Goal: Task Accomplishment & Management: Manage account settings

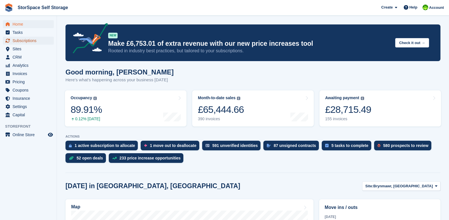
click at [42, 42] on span "Subscriptions" at bounding box center [30, 41] width 34 height 8
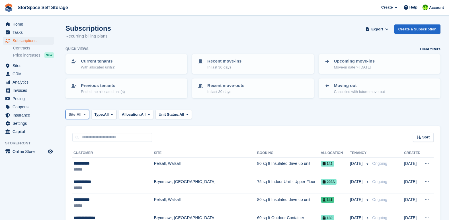
click at [85, 115] on icon at bounding box center [84, 115] width 2 height 4
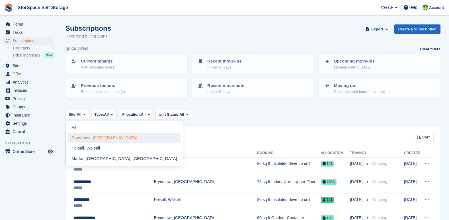
click at [103, 138] on link "Brynmawr, [GEOGRAPHIC_DATA]" at bounding box center [124, 138] width 113 height 10
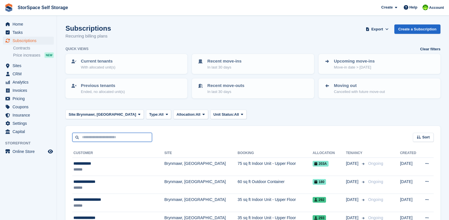
click at [103, 138] on input "text" at bounding box center [112, 137] width 80 height 9
type input "*****"
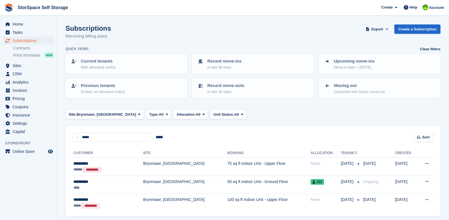
scroll to position [20, 0]
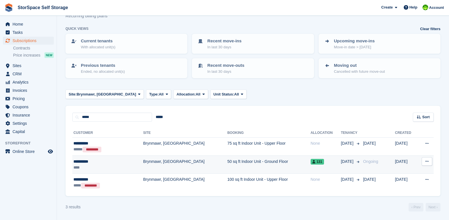
click at [163, 161] on td "Brynmawr, [GEOGRAPHIC_DATA]" at bounding box center [185, 165] width 84 height 18
